Goal: Task Accomplishment & Management: Use online tool/utility

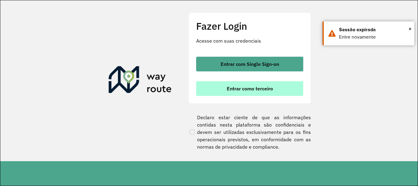
click at [268, 86] on span "Entrar como terceiro" at bounding box center [250, 88] width 46 height 5
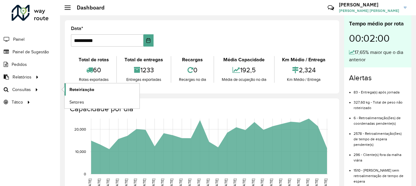
click at [102, 89] on link "Roteirização" at bounding box center [102, 89] width 75 height 12
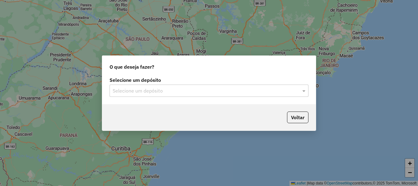
click at [149, 88] on input "text" at bounding box center [203, 90] width 181 height 7
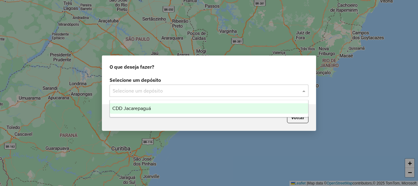
click at [150, 107] on span "CDD Jacarepaguá" at bounding box center [131, 108] width 39 height 5
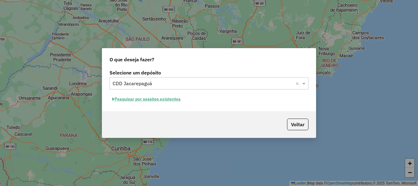
click at [176, 99] on button "Pesquisar por sessões existentes" at bounding box center [147, 98] width 74 height 9
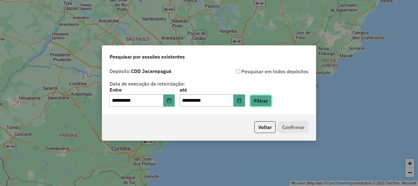
click at [271, 102] on button "Filtrar" at bounding box center [261, 101] width 22 height 12
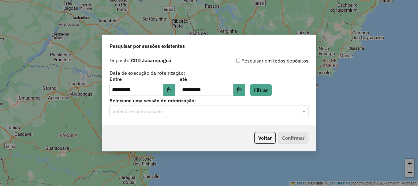
click at [237, 115] on input "text" at bounding box center [203, 111] width 181 height 7
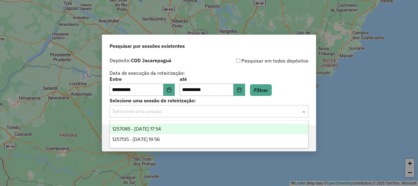
click at [217, 128] on div "1257085 - 01/09/2025 17:54" at bounding box center [209, 129] width 198 height 10
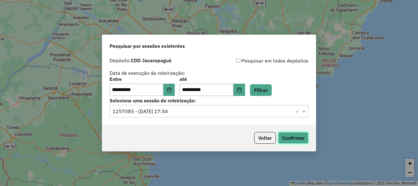
click at [292, 137] on button "Confirmar" at bounding box center [293, 138] width 30 height 12
click at [216, 111] on input "text" at bounding box center [203, 111] width 181 height 7
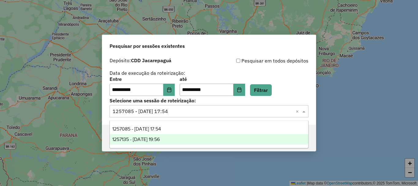
click at [203, 135] on div "1257135 - 01/09/2025 19:56" at bounding box center [209, 139] width 198 height 10
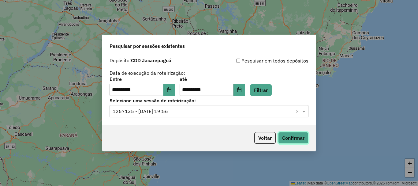
click at [293, 140] on button "Confirmar" at bounding box center [293, 138] width 30 height 12
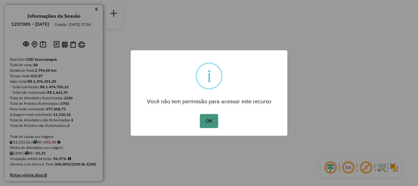
click at [214, 124] on button "OK" at bounding box center [209, 121] width 18 height 14
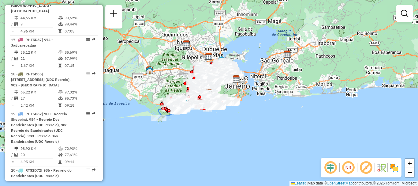
scroll to position [1494, 0]
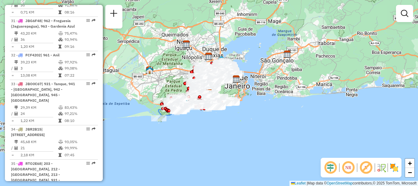
select select "**********"
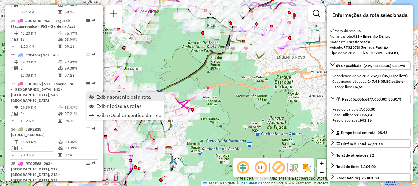
click at [94, 97] on link "Exibir somente esta rota" at bounding box center [125, 96] width 77 height 9
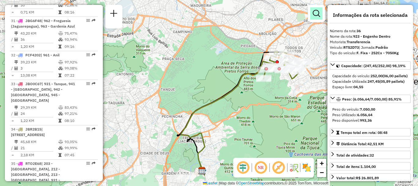
scroll to position [1974, 0]
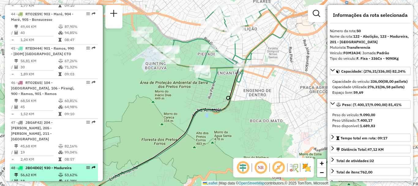
click at [64, 185] on td "09:05" at bounding box center [79, 188] width 31 height 6
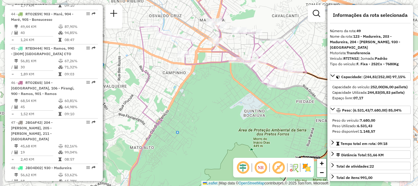
drag, startPoint x: 190, startPoint y: 22, endPoint x: 207, endPoint y: 32, distance: 20.1
click at [213, 35] on div "Janela de atendimento Grade de atendimento Capacidade Transportadoras Veículos …" at bounding box center [209, 93] width 418 height 186
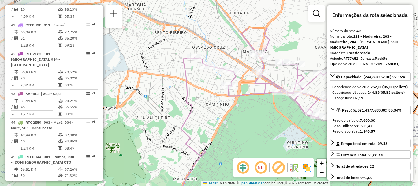
drag, startPoint x: 194, startPoint y: 36, endPoint x: 288, endPoint y: 76, distance: 102.6
click at [288, 76] on div "Janela de atendimento Grade de atendimento Capacidade Transportadoras Veículos …" at bounding box center [209, 93] width 418 height 186
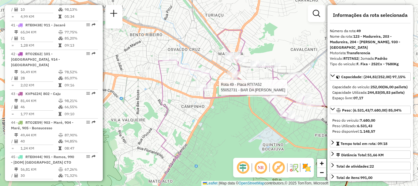
drag, startPoint x: 270, startPoint y: 99, endPoint x: 224, endPoint y: 99, distance: 45.9
click at [224, 99] on div "Rota 49 - Placa RTI7A52 55052731 - BAR DA SANDRA Janela de atendimento Grade de…" at bounding box center [209, 93] width 418 height 186
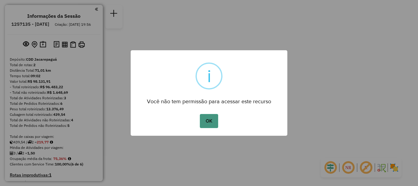
click at [214, 119] on button "OK" at bounding box center [209, 121] width 18 height 14
